Goal: Information Seeking & Learning: Stay updated

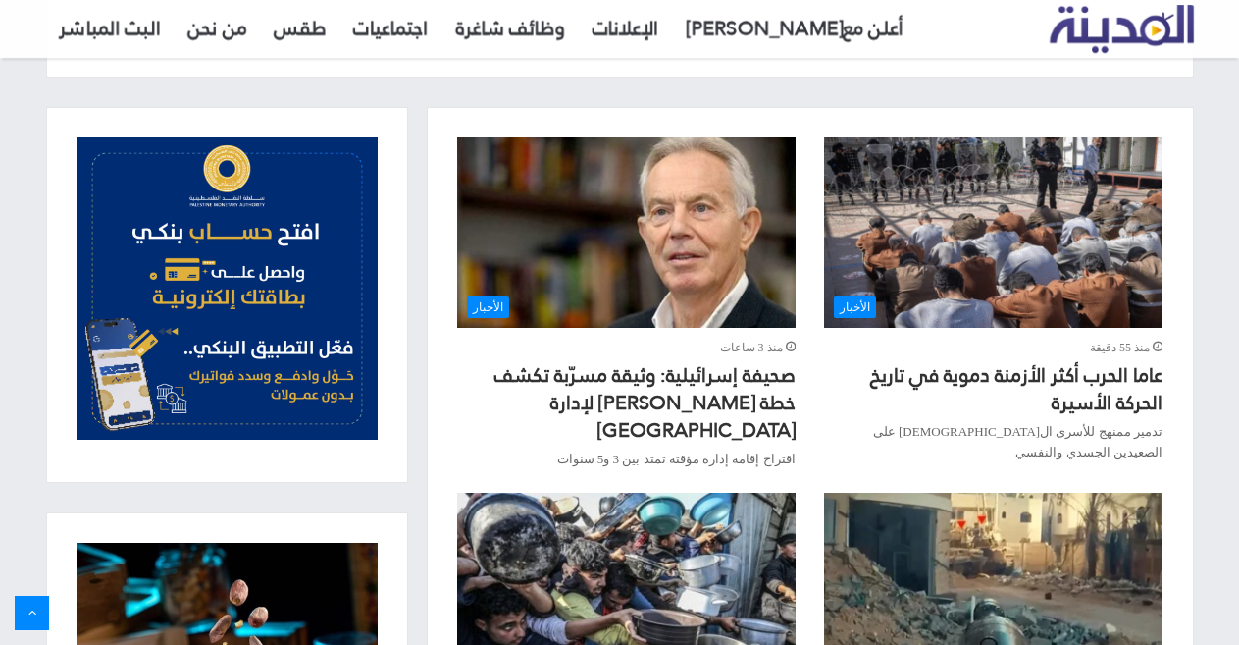
scroll to position [687, 0]
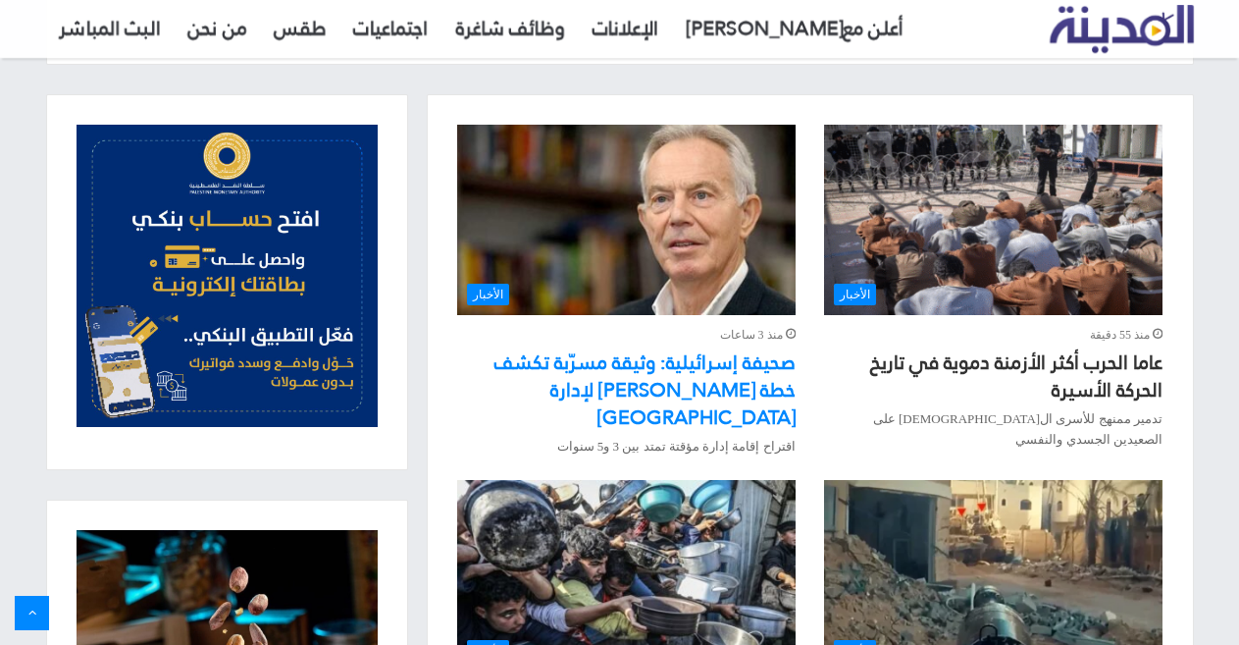
click at [679, 362] on link "صحيفة إسرائيلية: وثيقة مسرّبة تكشف خطة [PERSON_NAME] لإدارة [GEOGRAPHIC_DATA]" at bounding box center [644, 389] width 301 height 92
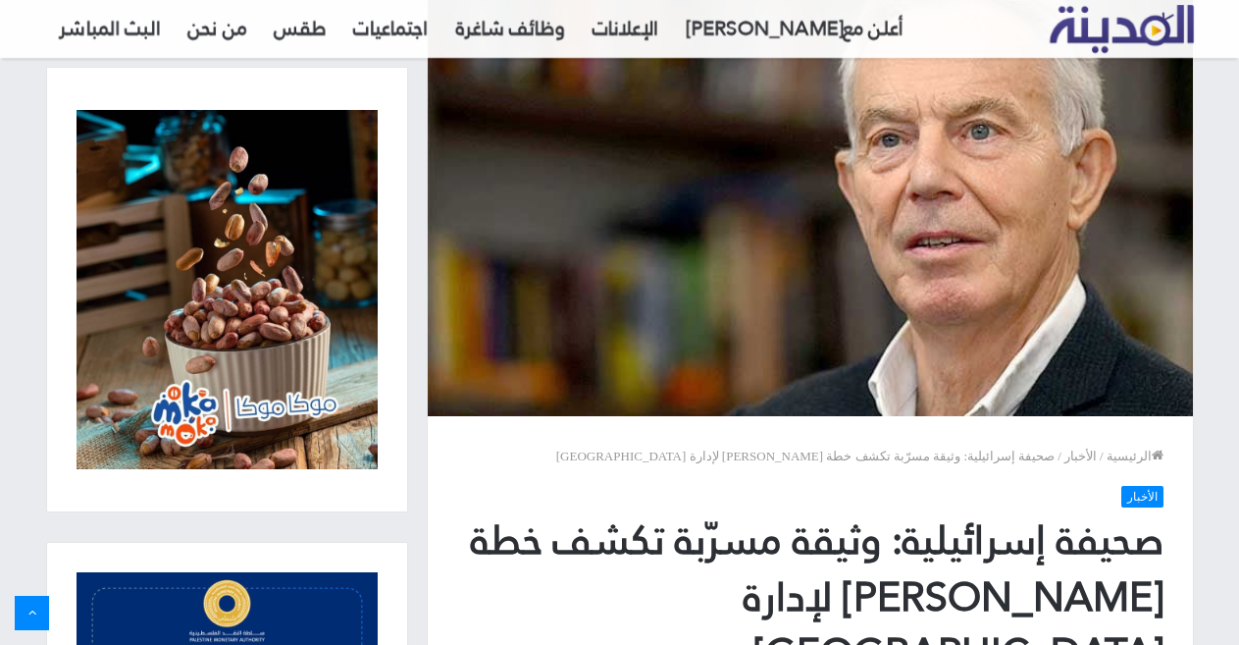
scroll to position [196, 0]
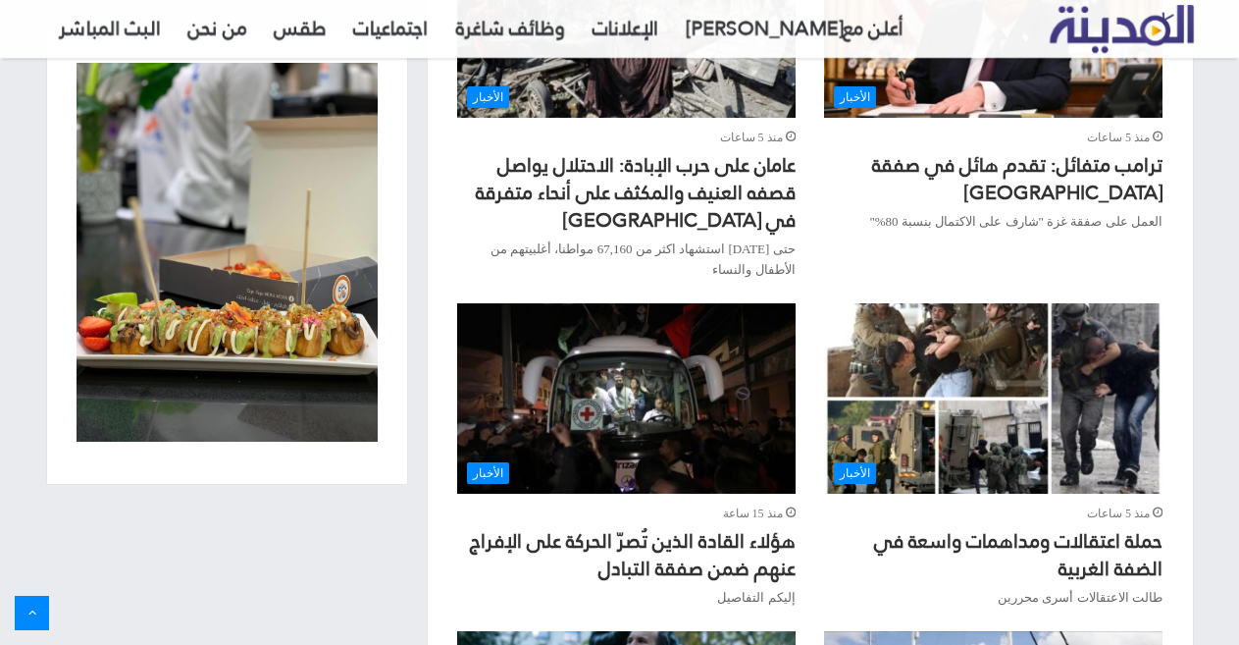
scroll to position [1667, 0]
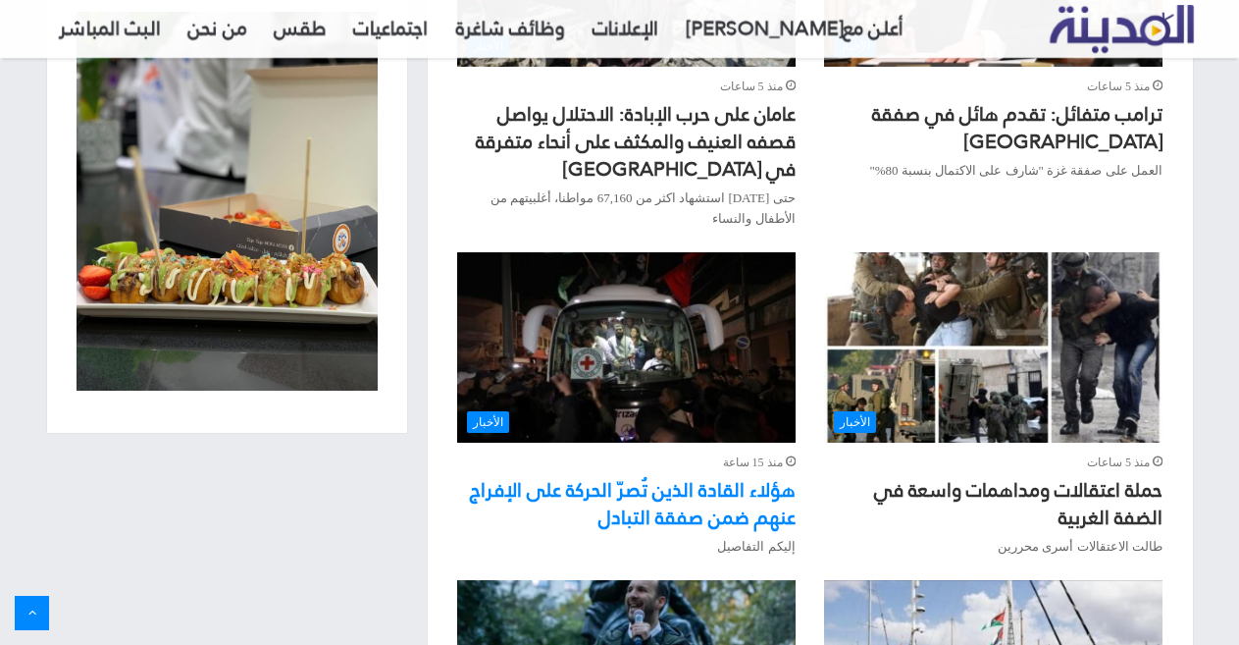
click at [674, 471] on link "هؤلاء القادة الذين تُصرّ الحركة على الإفراج عنهم ضمن صفقة التبادل" at bounding box center [633, 503] width 326 height 65
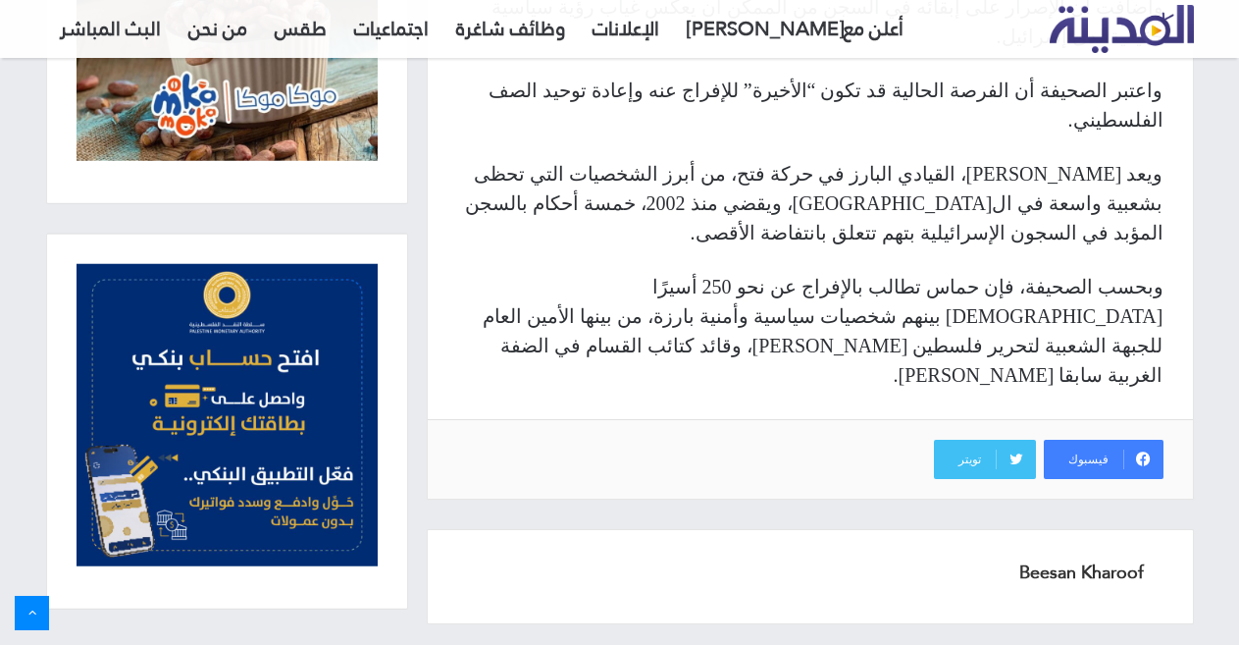
scroll to position [1703, 0]
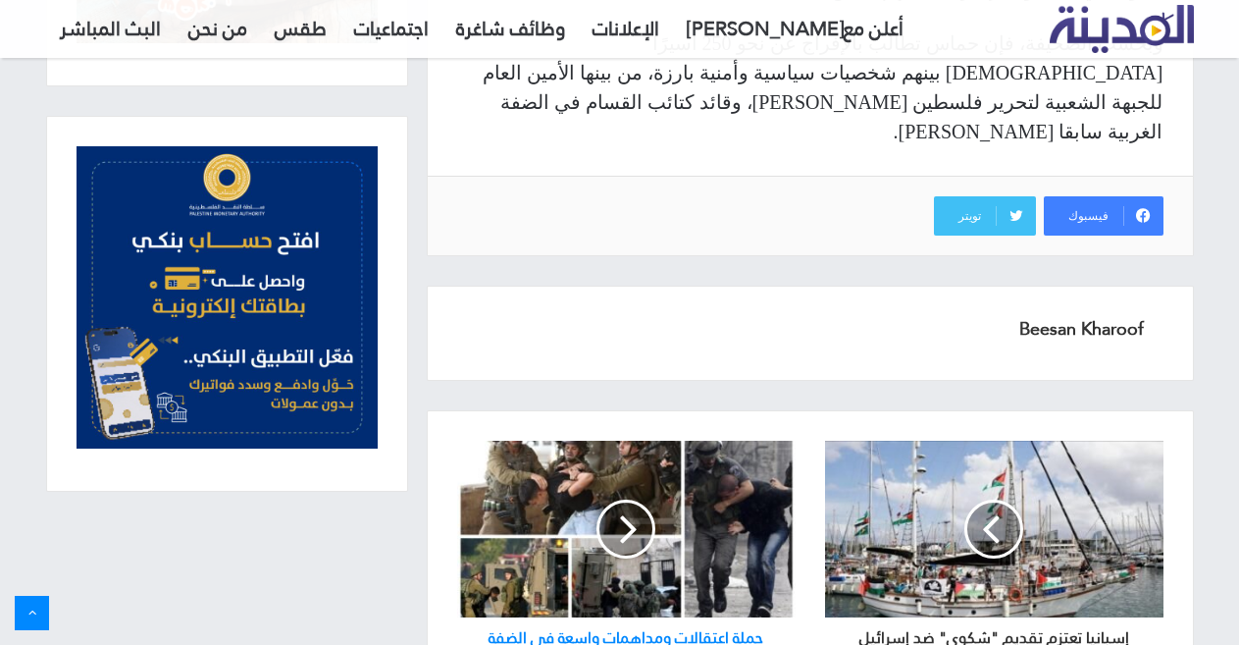
click at [681, 617] on h3 "حملة اعتقالات ومداهمات واسعة في الضفة الغربية" at bounding box center [626, 643] width 338 height 53
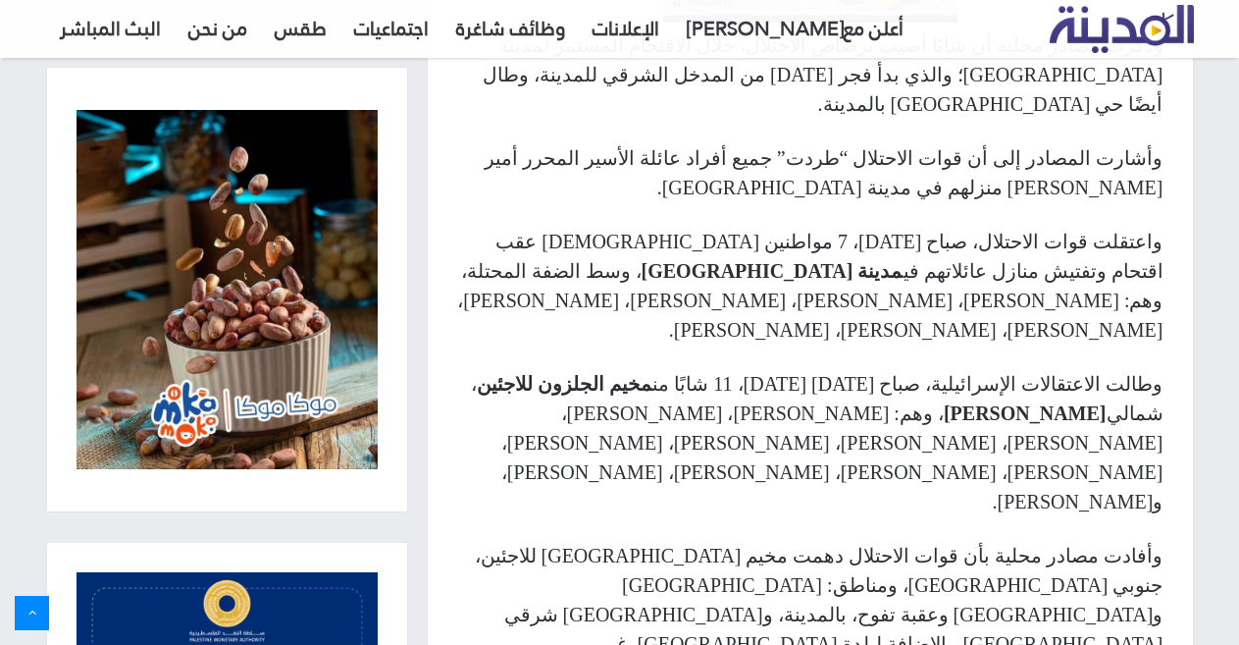
scroll to position [1275, 0]
